Goal: Task Accomplishment & Management: Use online tool/utility

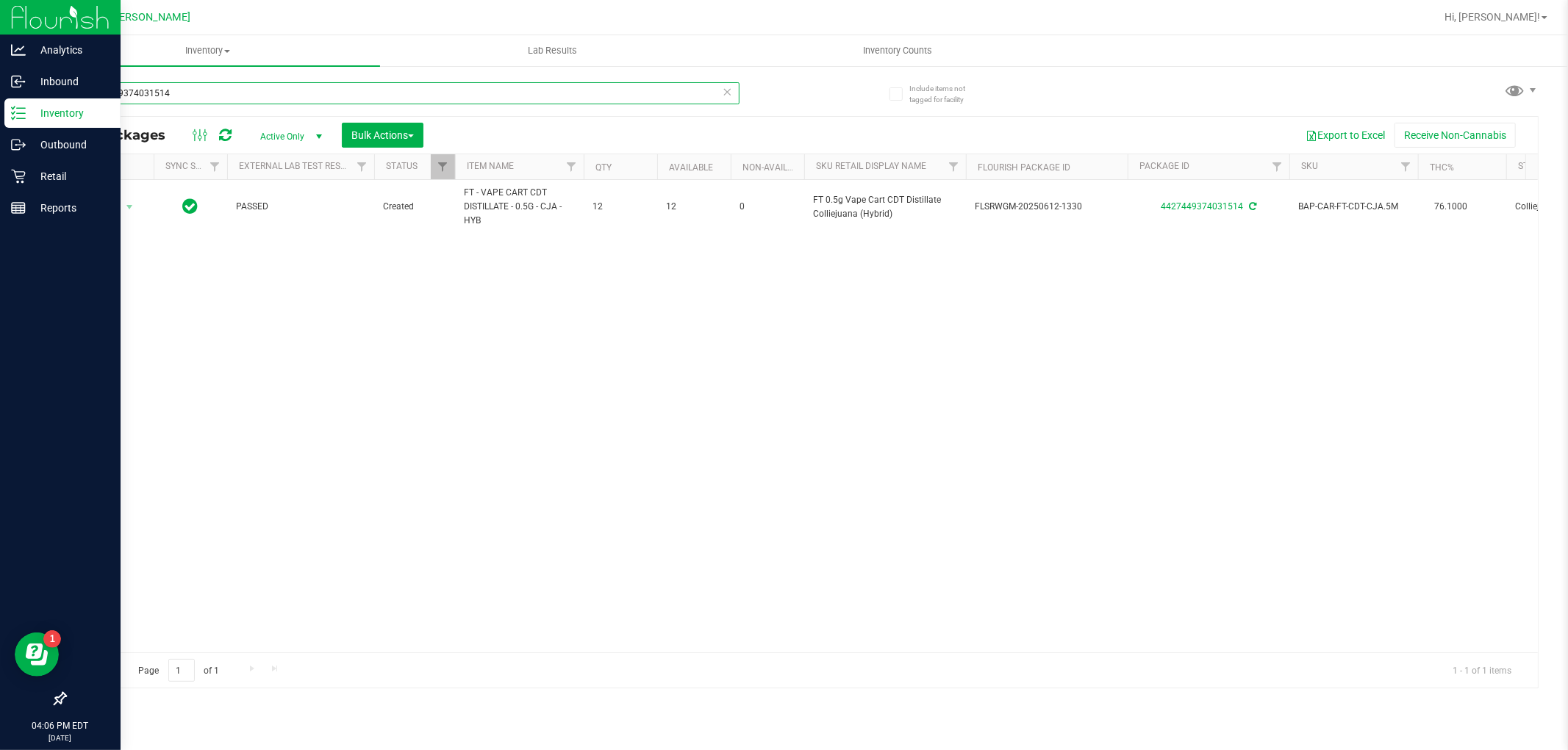
drag, startPoint x: 234, startPoint y: 96, endPoint x: 0, endPoint y: 111, distance: 234.5
click at [0, 111] on div "Analytics Inbound Inventory Outbound Retail Reports 04:06 PM EDT [DATE] 09/27 […" at bounding box center [784, 375] width 1568 height 750
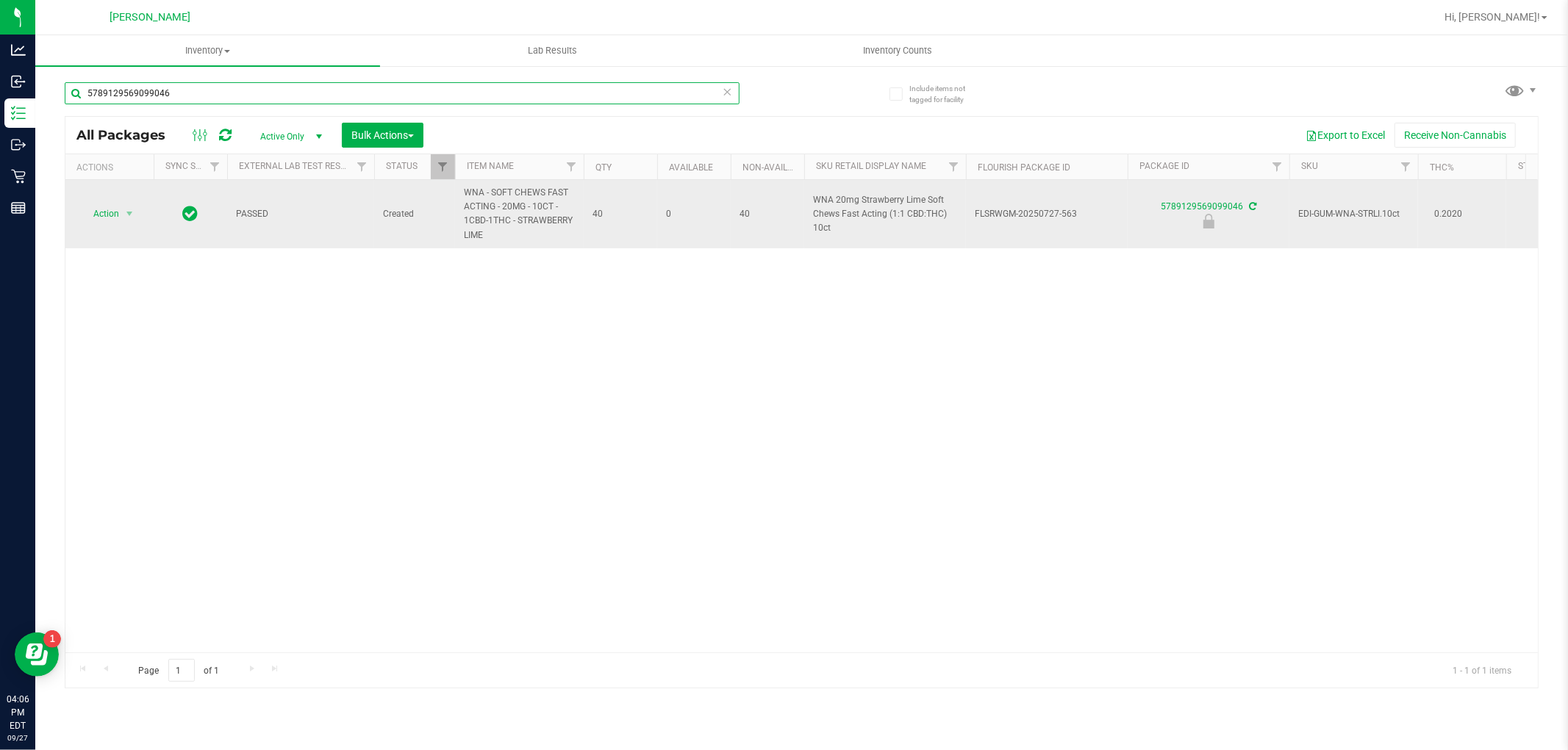
type input "5789129569099046"
drag, startPoint x: 456, startPoint y: 216, endPoint x: 438, endPoint y: 204, distance: 21.6
copy tr "WNA - SOFT CHEWS FAST ACTING - 20MG - 10CT - 1CBD-1THC - STRAWBERRY LIME"
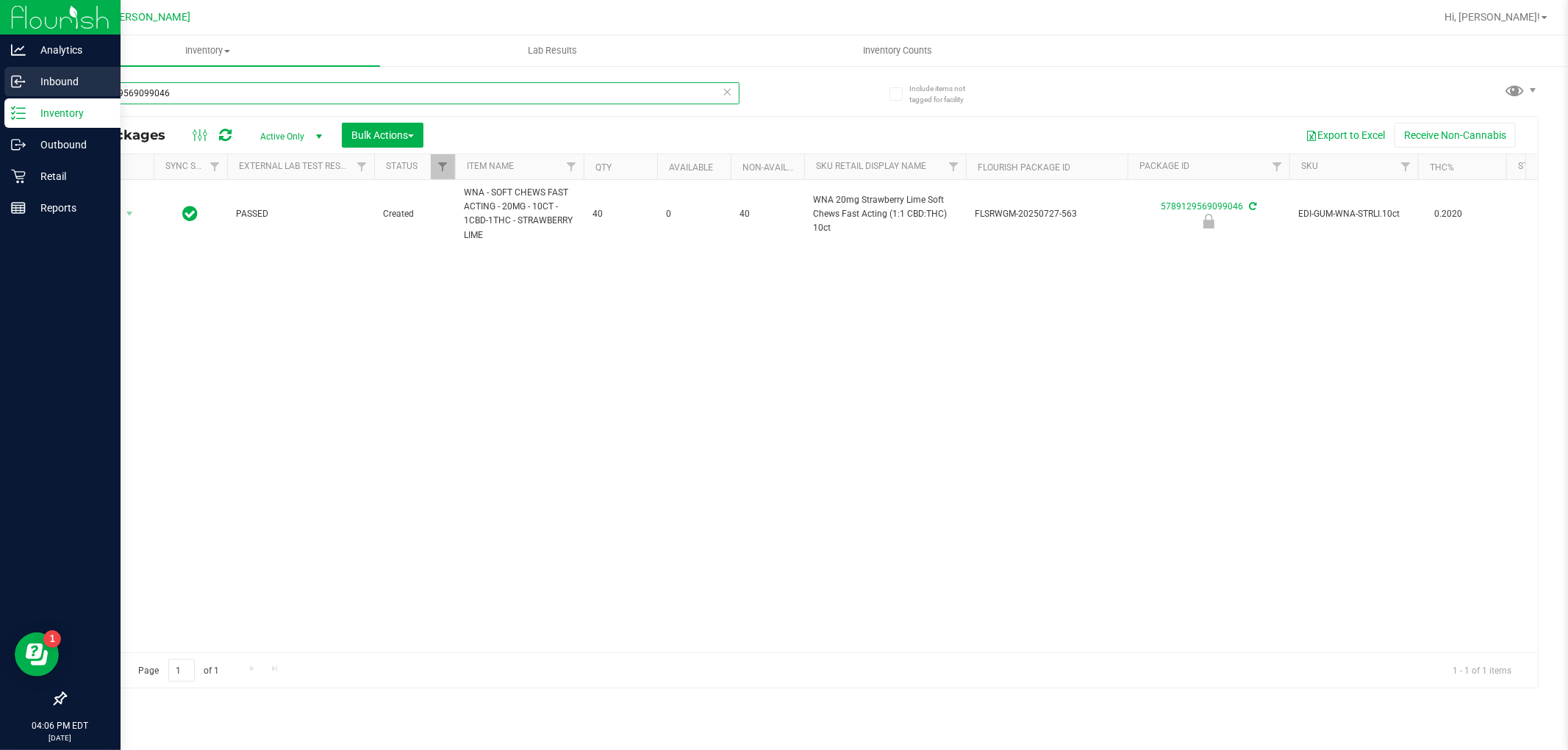
drag, startPoint x: 201, startPoint y: 87, endPoint x: 0, endPoint y: 89, distance: 201.0
click at [0, 91] on div "Analytics Inbound Inventory Outbound Retail Reports 04:06 PM EDT [DATE] 09/27 […" at bounding box center [784, 375] width 1568 height 750
paste input "WNA - SOFT CHEWS FAST ACTING - 20MG - 10CT - 1CBD-1THC - STRAWBERRY LIME"
type input "WNA - SOFT CHEWS FAST ACTING - 20MG - 10CT - 1CBD-1THC - STRAWBERRY LIME"
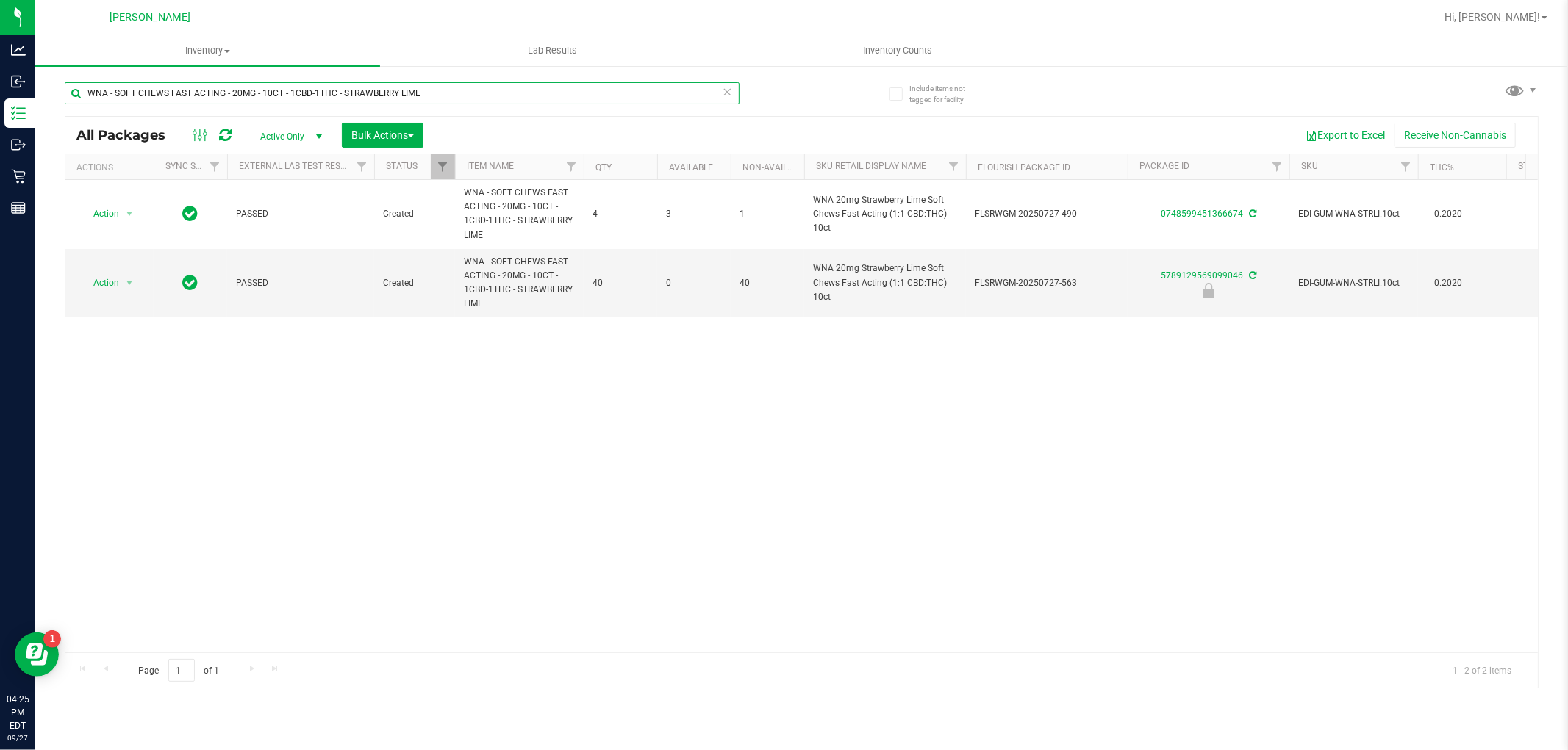
click at [409, 85] on input "WNA - SOFT CHEWS FAST ACTING - 20MG - 10CT - 1CBD-1THC - STRAWBERRY LIME" at bounding box center [401, 93] width 675 height 22
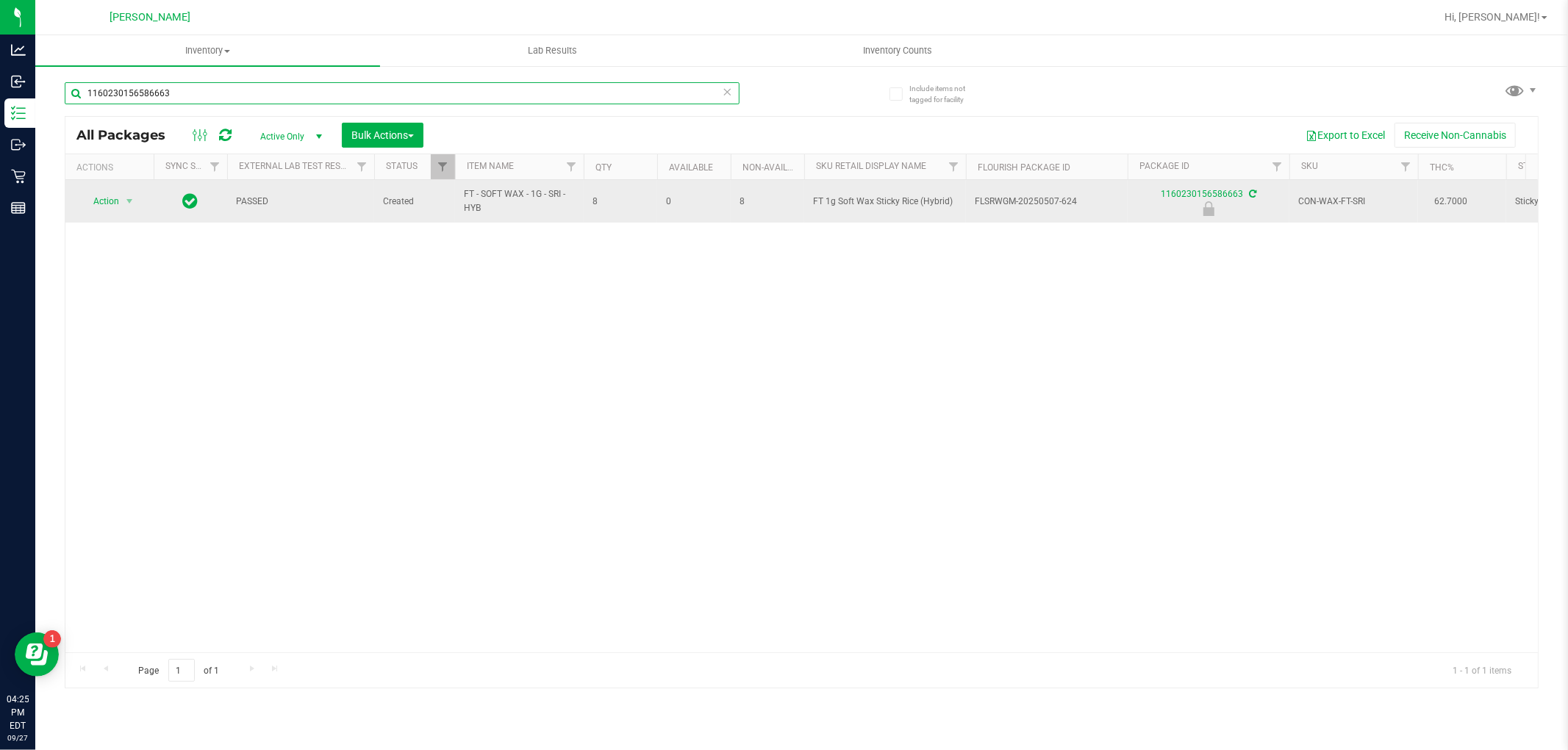
type input "1160230156586663"
click at [127, 209] on span "select" at bounding box center [129, 201] width 18 height 21
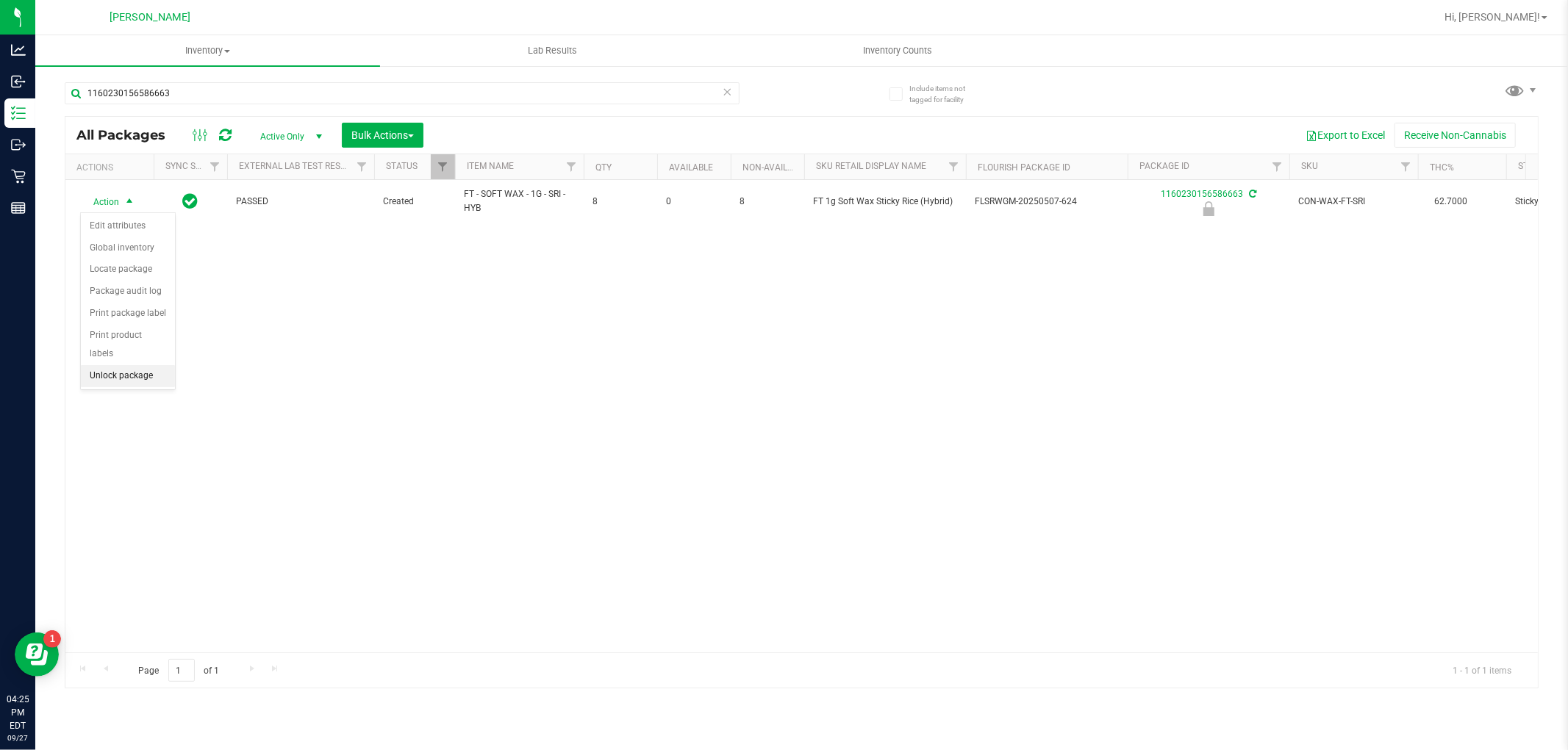
click at [113, 374] on li "Unlock package" at bounding box center [127, 375] width 94 height 22
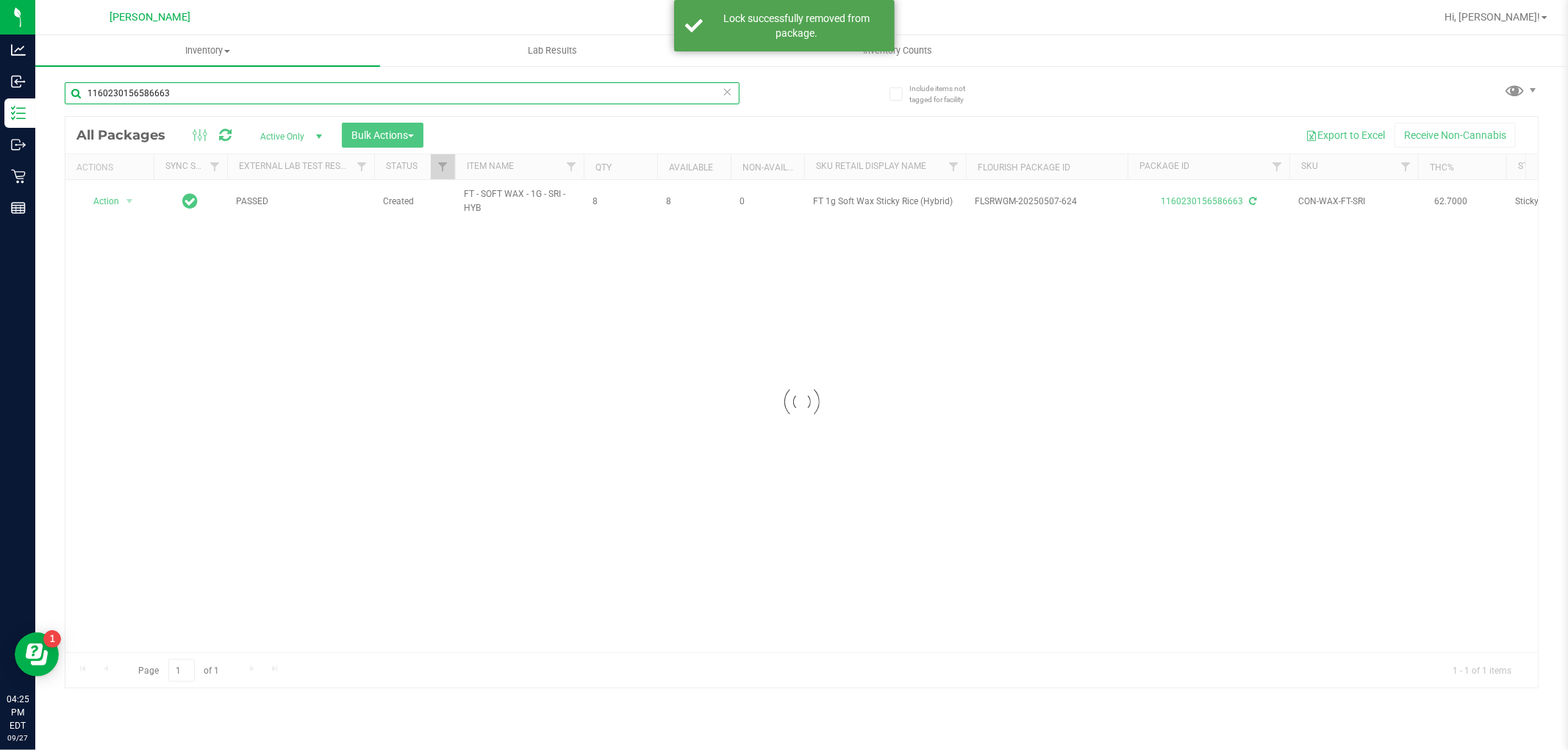
click at [167, 97] on input "1160230156586663" at bounding box center [401, 93] width 675 height 22
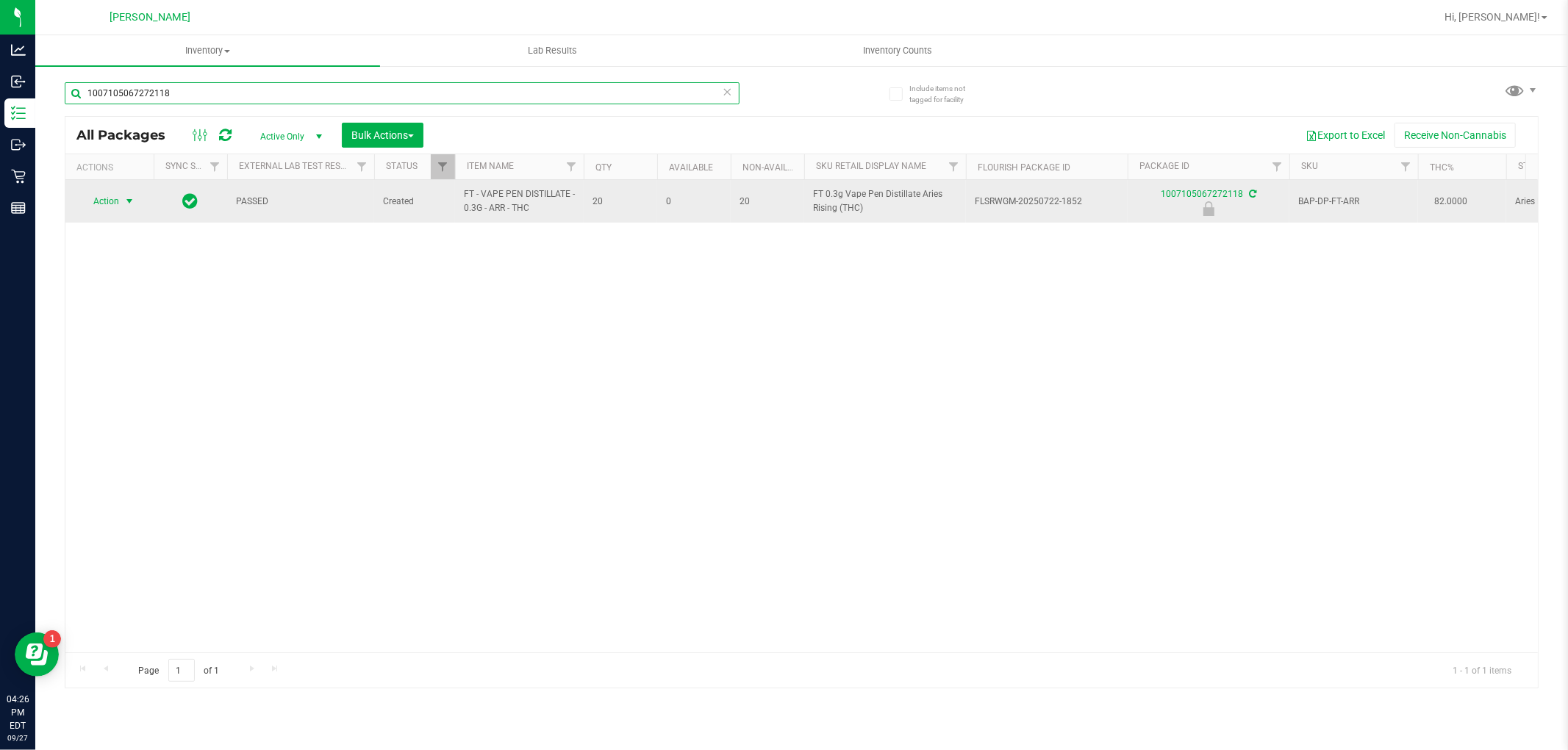
type input "1007105067272118"
click at [105, 203] on span "Action" at bounding box center [100, 201] width 40 height 21
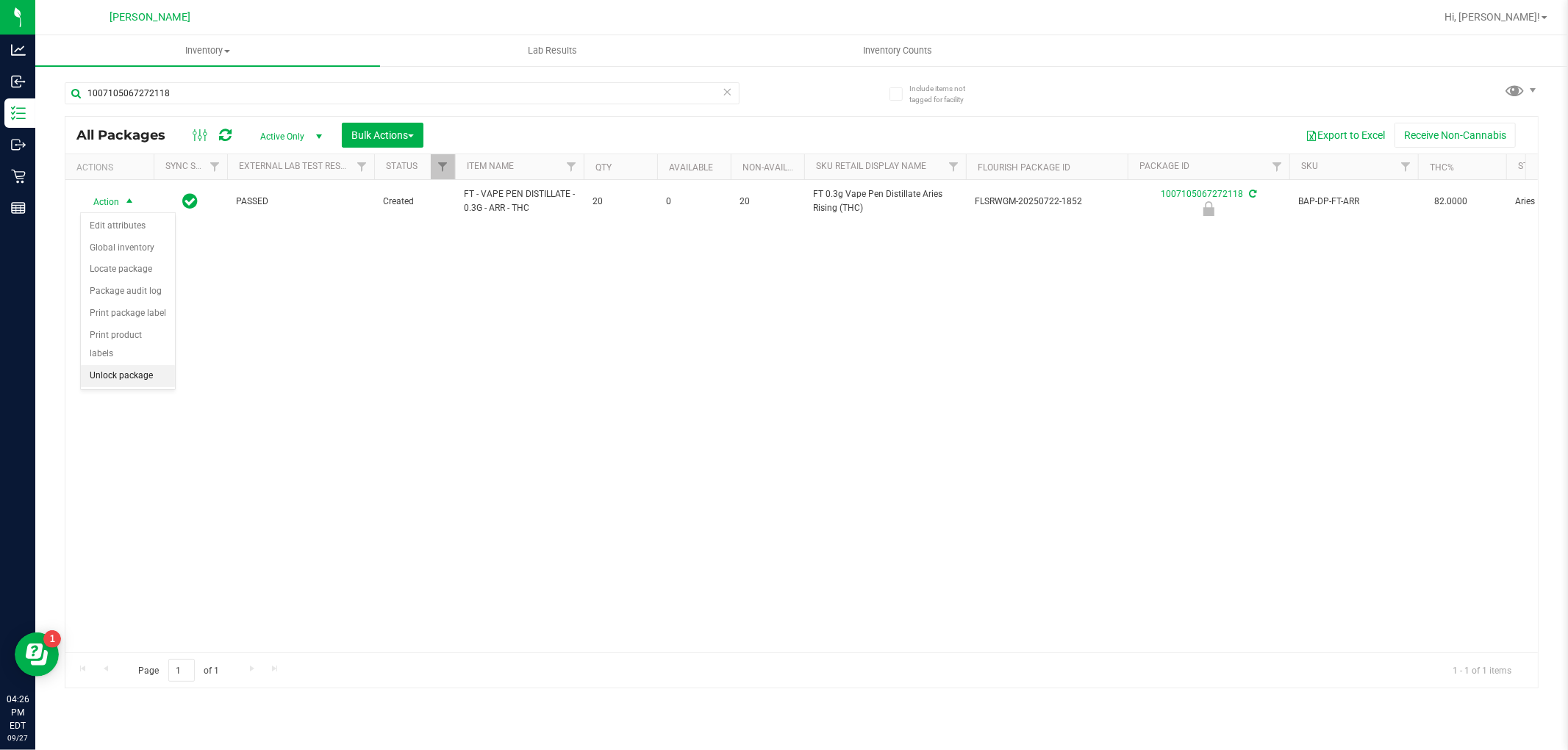
click at [128, 376] on li "Unlock package" at bounding box center [127, 375] width 94 height 22
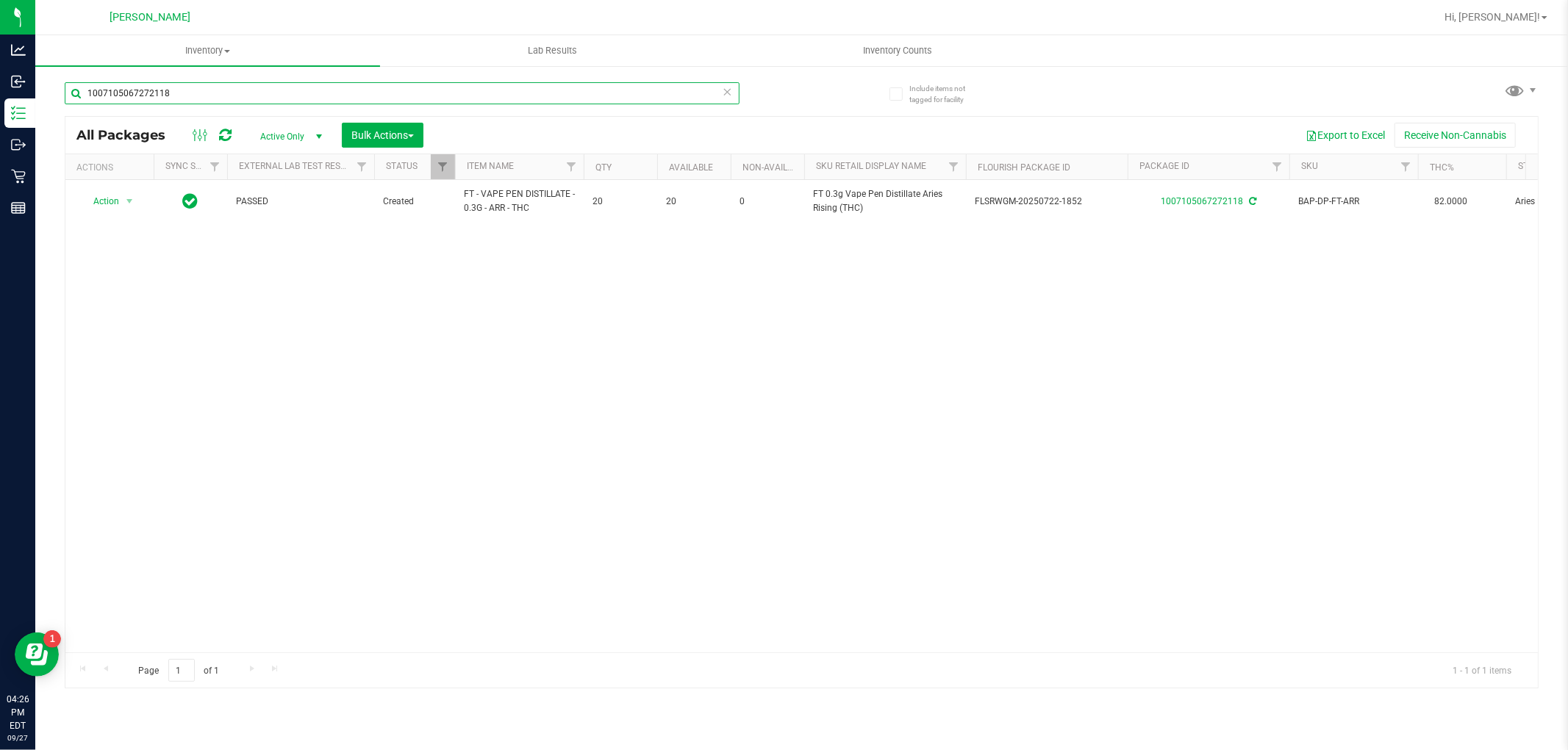
click at [262, 97] on input "1007105067272118" at bounding box center [401, 93] width 675 height 22
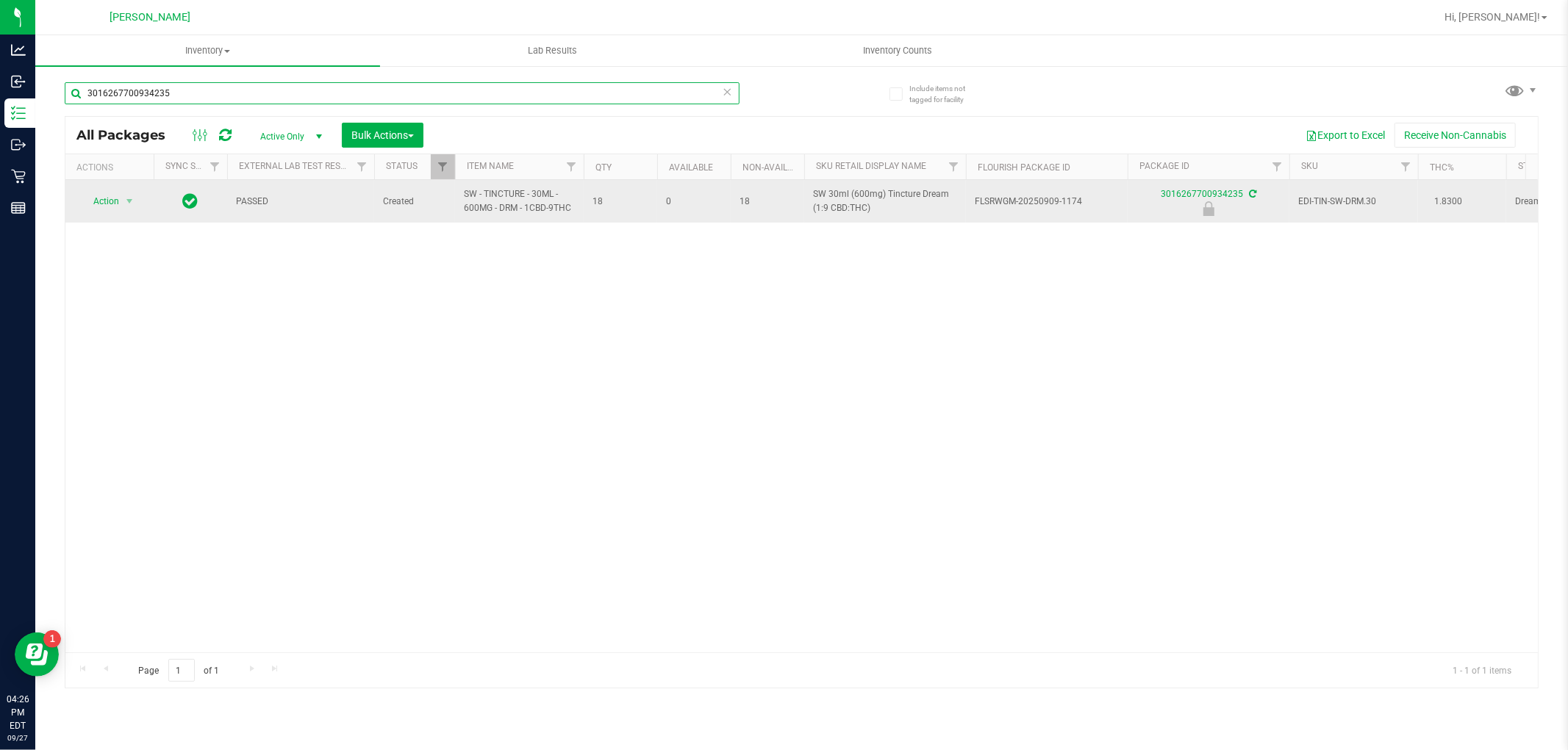
type input "3016267700934235"
click at [119, 197] on span "Action" at bounding box center [100, 201] width 40 height 21
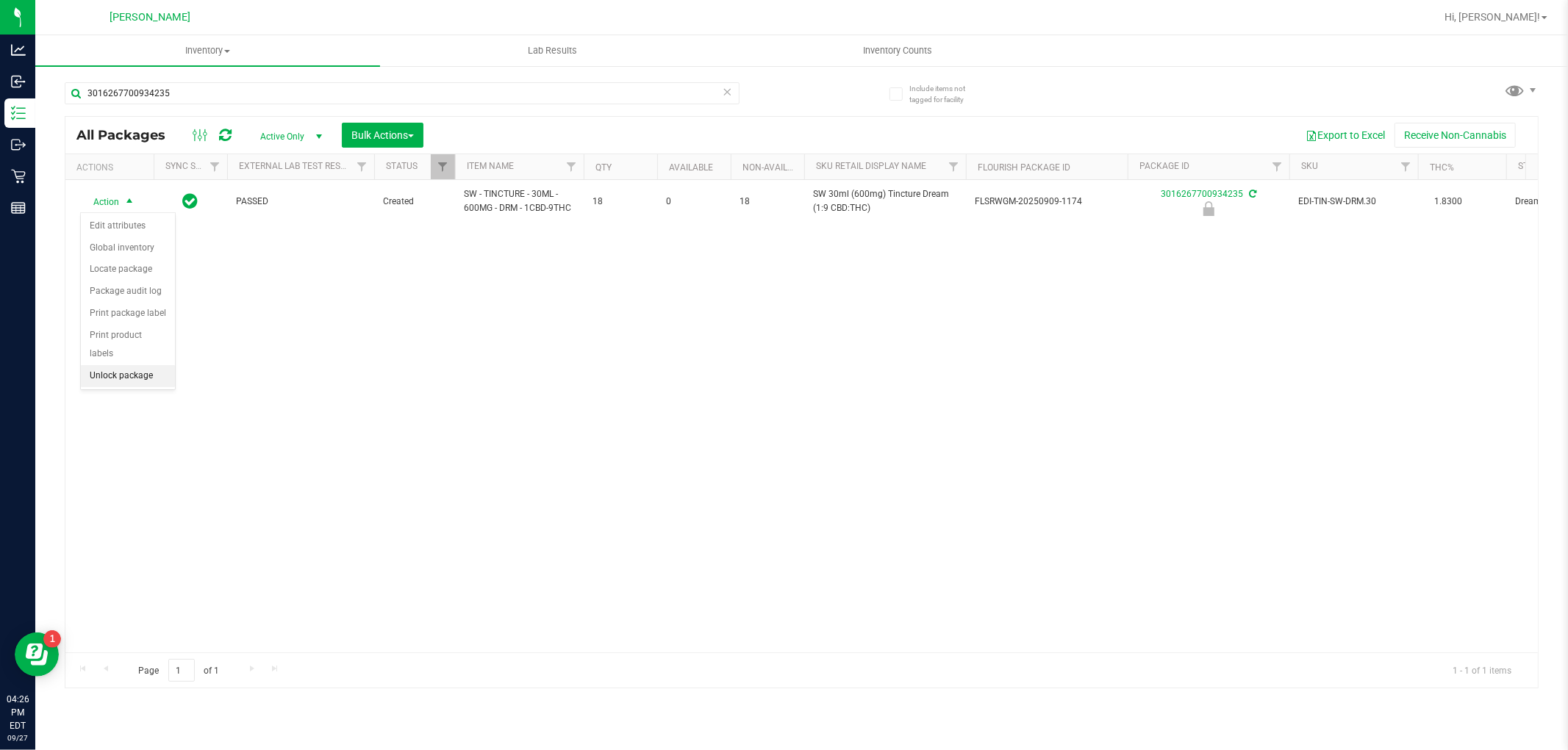
click at [100, 380] on li "Unlock package" at bounding box center [127, 375] width 94 height 22
